Goal: Check status: Check status

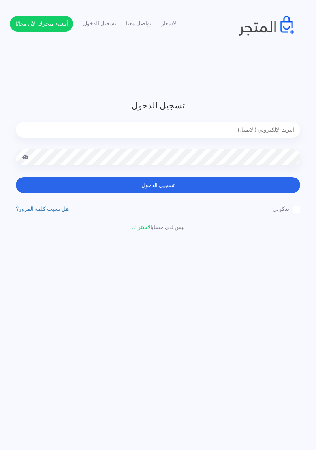
click at [268, 132] on input "email" at bounding box center [158, 130] width 285 height 16
type input "[EMAIL_ADDRESS][DOMAIN_NAME]"
click at [16, 177] on button "تسجيل الدخول" at bounding box center [158, 185] width 285 height 16
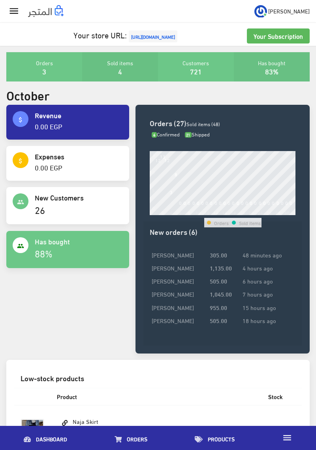
click at [9, 14] on icon "" at bounding box center [13, 11] width 11 height 11
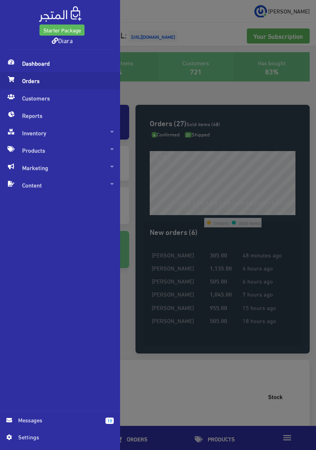
click at [63, 80] on span "Orders" at bounding box center [60, 80] width 108 height 17
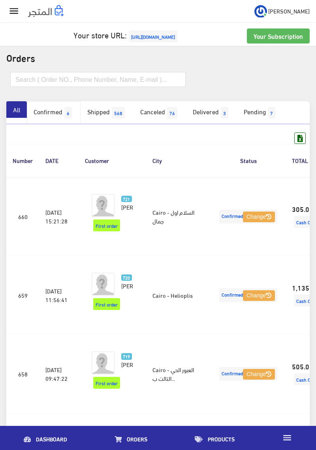
click at [61, 119] on link "Confirmed 6" at bounding box center [54, 112] width 54 height 23
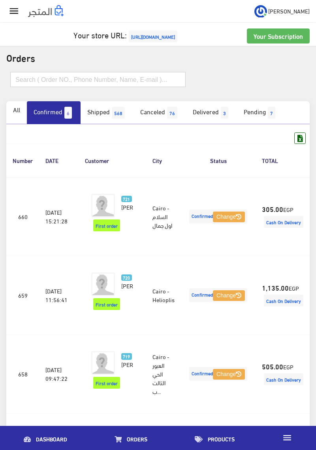
click at [79, 80] on input "text" at bounding box center [98, 79] width 176 height 15
click at [22, 76] on input "text" at bounding box center [98, 79] width 176 height 15
click at [17, 82] on input "text" at bounding box center [98, 79] width 176 height 15
click at [18, 79] on input "text" at bounding box center [98, 79] width 176 height 15
click at [18, 77] on input "text" at bounding box center [98, 79] width 176 height 15
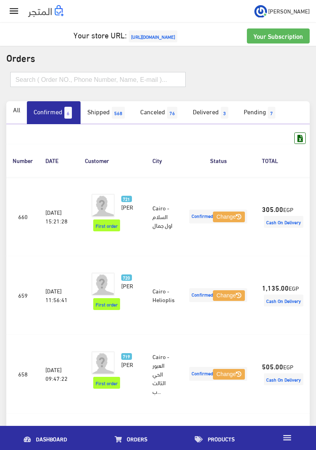
paste input "01020362217"
type input "01020362217"
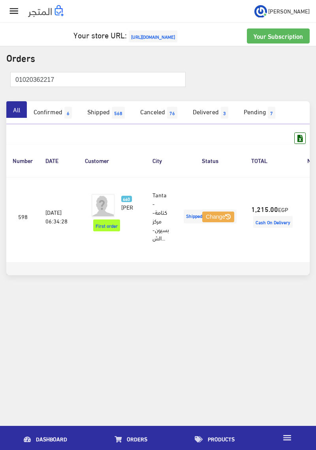
click at [269, 210] on td "1,215.00 EGP Cash On Delivery" at bounding box center [273, 216] width 56 height 79
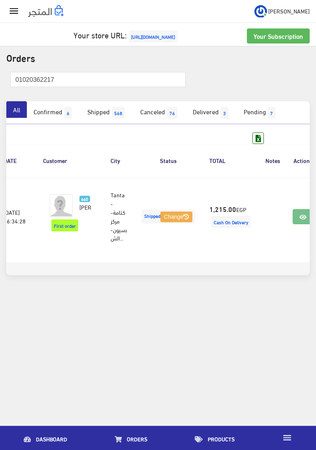
click at [297, 219] on link at bounding box center [303, 216] width 21 height 15
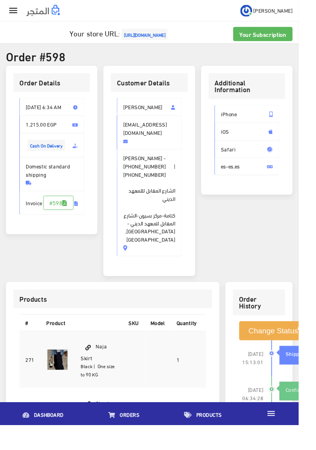
click at [17, 12] on icon "" at bounding box center [13, 11] width 11 height 11
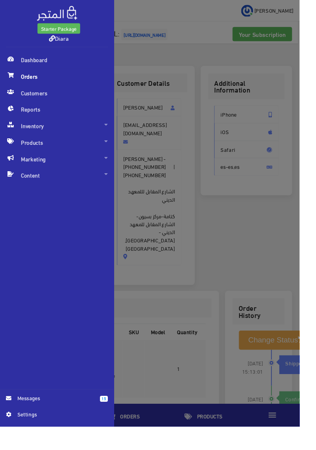
click at [54, 81] on span "Orders" at bounding box center [60, 80] width 108 height 17
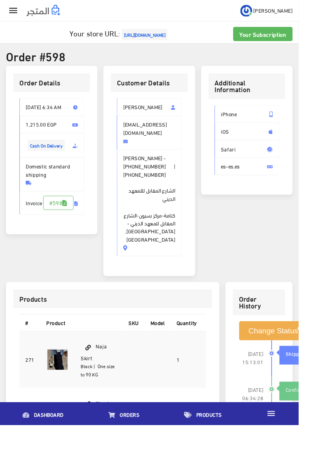
click at [11, 12] on icon "" at bounding box center [13, 11] width 11 height 11
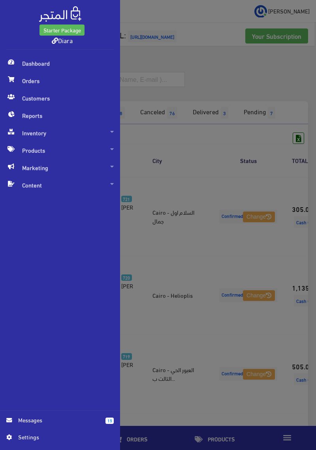
click at [138, 72] on div "Starter Package Diara Dashboard Orders" at bounding box center [158, 225] width 316 height 450
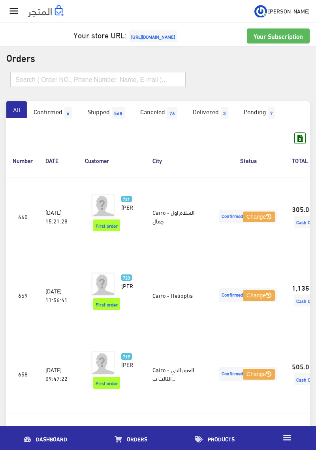
click at [26, 78] on input "text" at bounding box center [98, 79] width 176 height 15
click at [17, 79] on input "text" at bounding box center [98, 79] width 176 height 15
paste input "٠١٠٩١٤٧٨٦٠٩"
type input "٠١٠٩١٤٧٨٦٠٩"
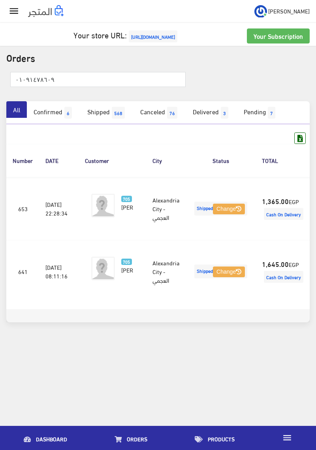
scroll to position [0, 51]
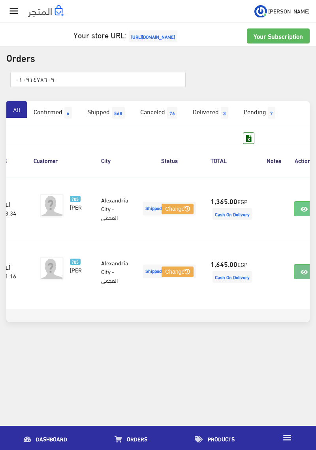
click at [294, 276] on link at bounding box center [304, 271] width 21 height 15
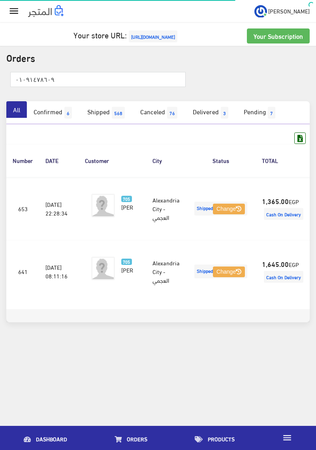
click at [266, 217] on span "Cash On Delivery" at bounding box center [284, 214] width 40 height 12
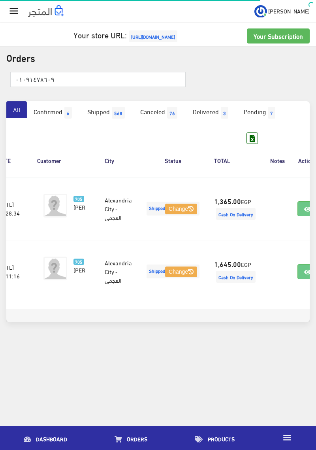
scroll to position [0, 51]
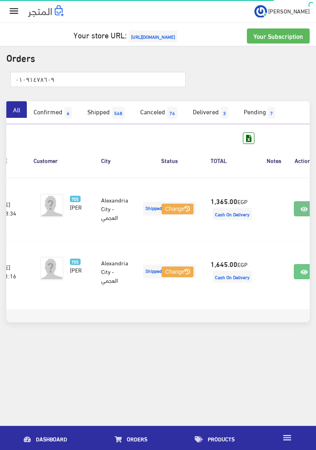
click at [294, 214] on link at bounding box center [304, 208] width 21 height 15
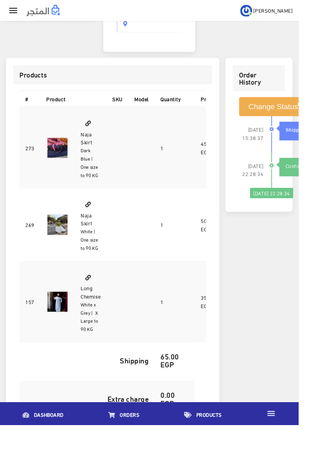
scroll to position [248, 0]
